Goal: Task Accomplishment & Management: Manage account settings

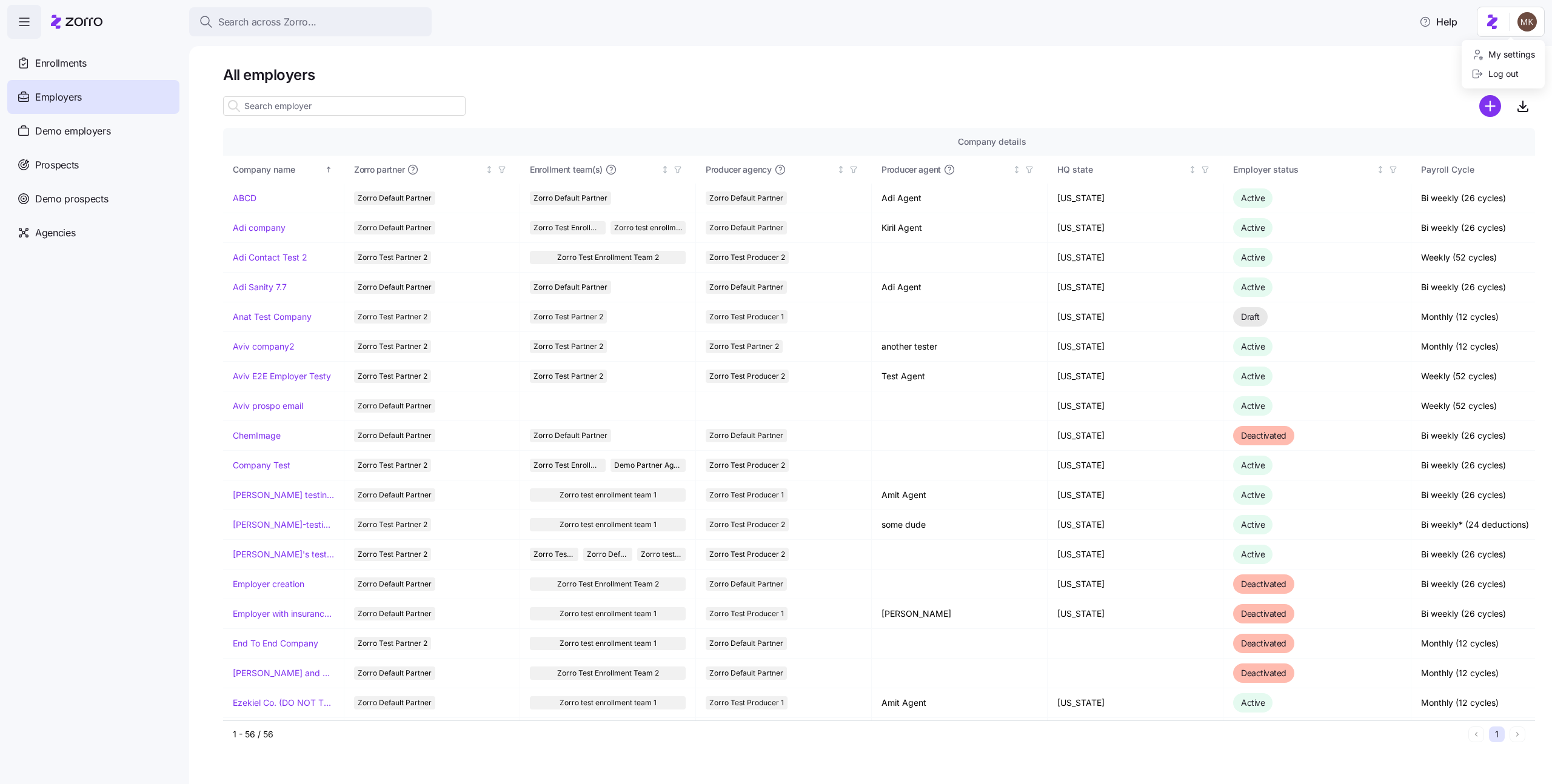
click at [1534, 22] on html "Search across Zorro... Help Enrollments Employers Demo employers Prospects Demo…" at bounding box center [776, 388] width 1552 height 777
click at [1482, 74] on icon at bounding box center [1477, 74] width 12 height 12
